Goal: Information Seeking & Learning: Learn about a topic

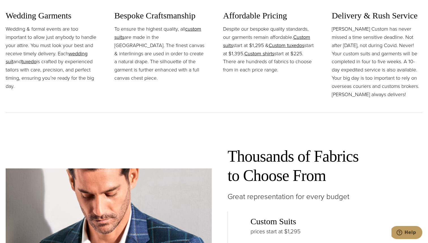
scroll to position [695, 0]
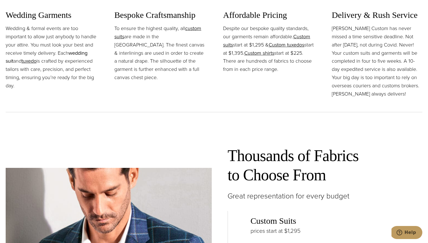
click at [81, 54] on link "wedding suit" at bounding box center [47, 57] width 82 height 16
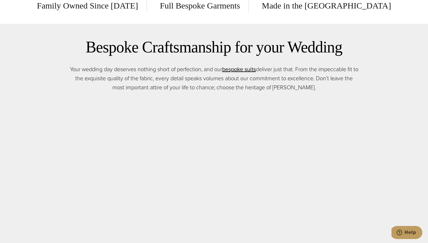
scroll to position [245, 0]
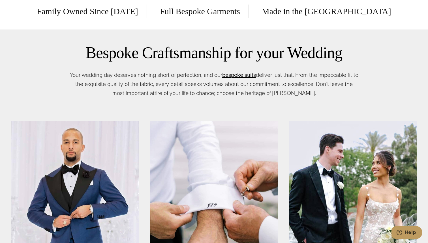
click at [56, 92] on div "Bespoke Craftsmanship for your Wedding Your wedding day deserves nothing short …" at bounding box center [213, 70] width 405 height 54
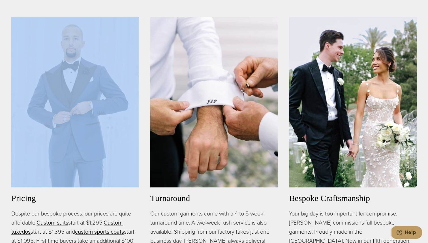
scroll to position [352, 0]
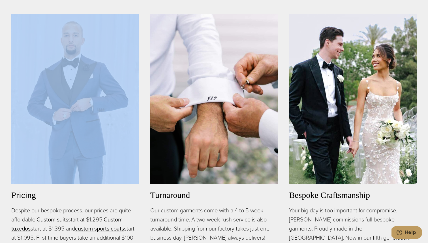
click at [58, 220] on link "Custom suits" at bounding box center [53, 219] width 32 height 8
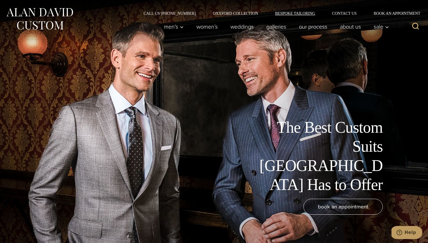
click at [294, 13] on link "Bespoke Tailoring" at bounding box center [295, 13] width 57 height 4
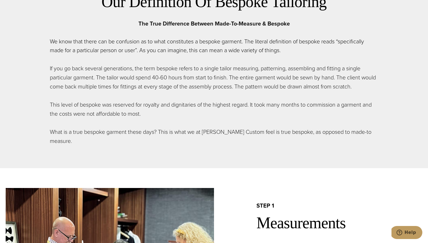
scroll to position [348, 0]
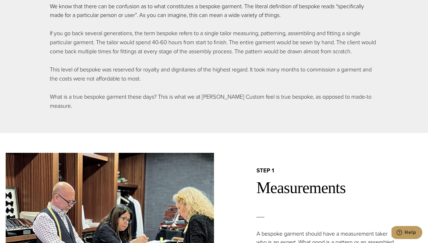
click at [179, 70] on p "This level of bespoke was reserved for royalty and dignitaries of the highest r…" at bounding box center [214, 74] width 328 height 18
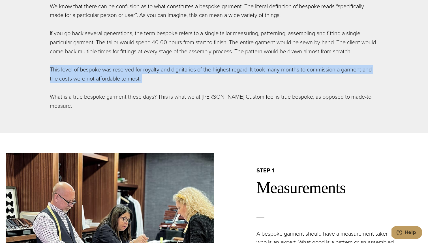
click at [174, 83] on div "Our Definition Of Bespoke Tailoring The True Difference Between Made-To-Measure…" at bounding box center [214, 33] width 328 height 154
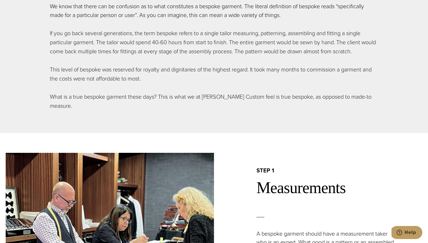
click at [174, 83] on div "Our Definition Of Bespoke Tailoring The True Difference Between Made-To-Measure…" at bounding box center [214, 33] width 328 height 154
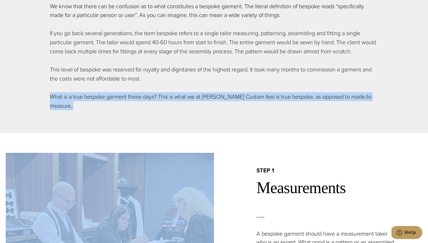
click at [174, 77] on p "This level of bespoke was reserved for royalty and dignitaries of the highest r…" at bounding box center [214, 74] width 328 height 18
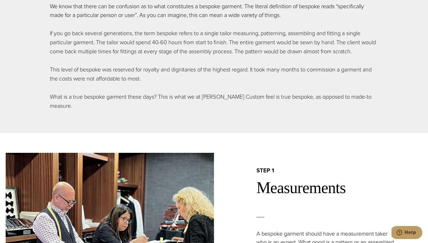
click at [174, 77] on p "This level of bespoke was reserved for royalty and dignitaries of the highest r…" at bounding box center [214, 74] width 328 height 18
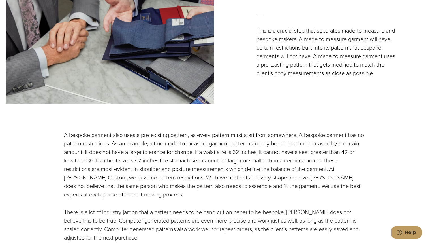
scroll to position [817, 0]
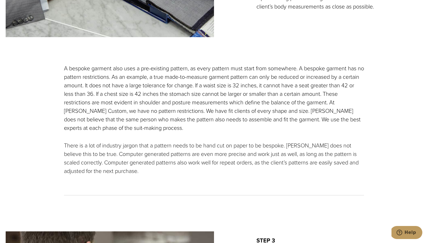
click at [174, 77] on p "A bespoke garment also uses a pre-existing pattern, as every pattern must start…" at bounding box center [214, 98] width 300 height 68
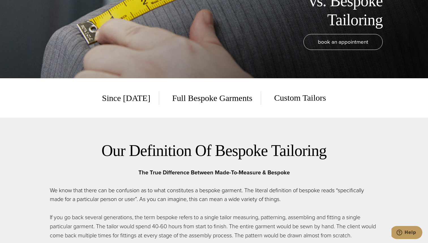
scroll to position [0, 0]
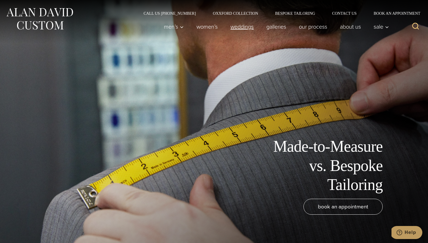
click at [253, 26] on link "weddings" at bounding box center [242, 26] width 36 height 11
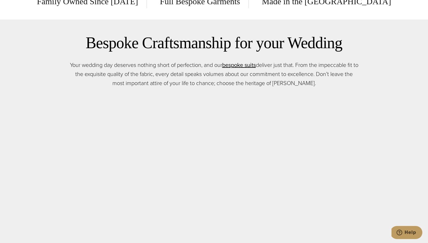
scroll to position [482, 0]
